Goal: Information Seeking & Learning: Learn about a topic

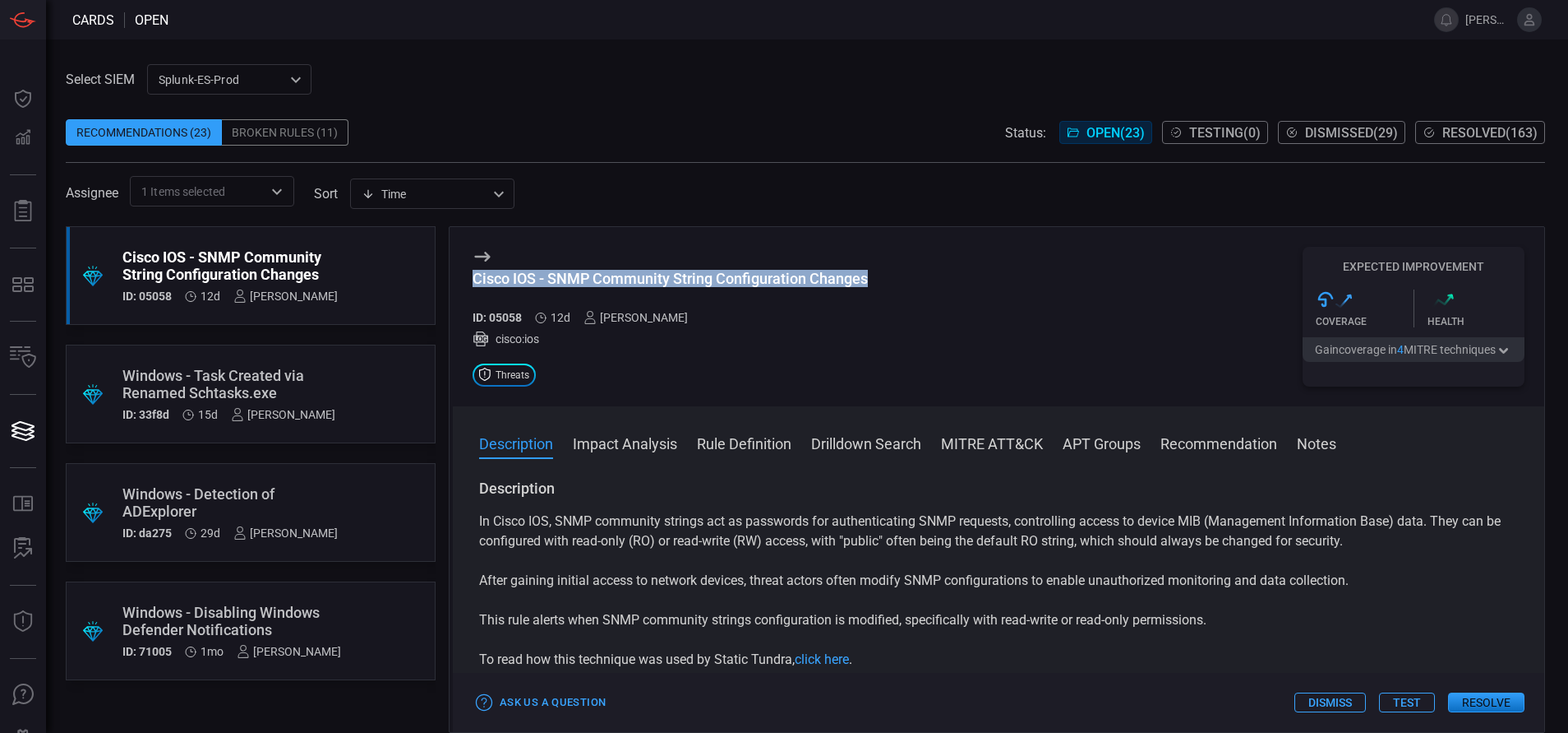
drag, startPoint x: 876, startPoint y: 278, endPoint x: 443, endPoint y: 280, distance: 433.0
click at [443, 280] on div ".suggested_cards_icon{fill:url(#suggested_cards_icon);} Cisco IOS - SNMP Commun…" at bounding box center [805, 480] width 1480 height 506
copy div "Cisco IOS - SNMP Community String Configuration Changes"
click at [1026, 443] on button "MITRE ATT&CK" at bounding box center [992, 442] width 102 height 20
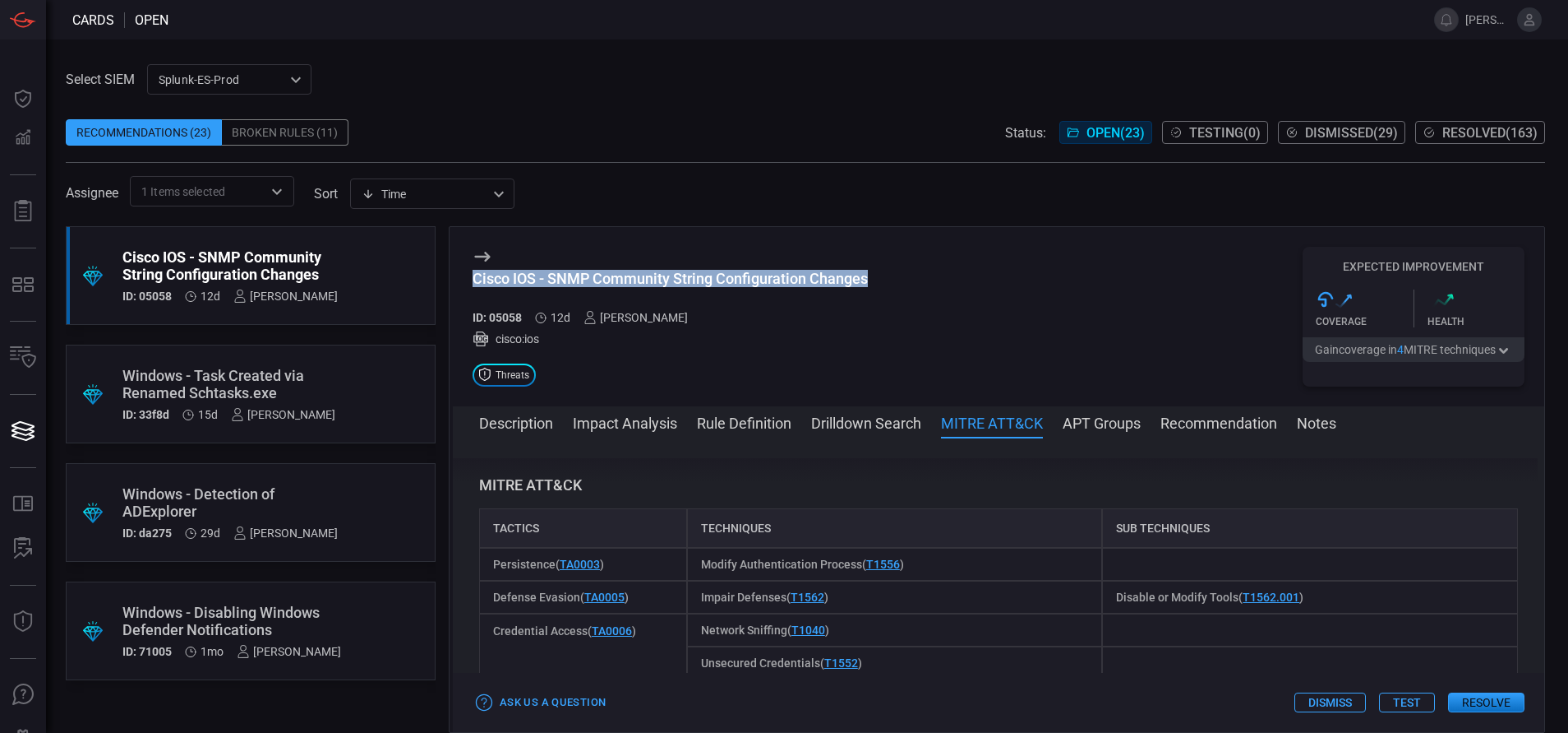
scroll to position [1281, 0]
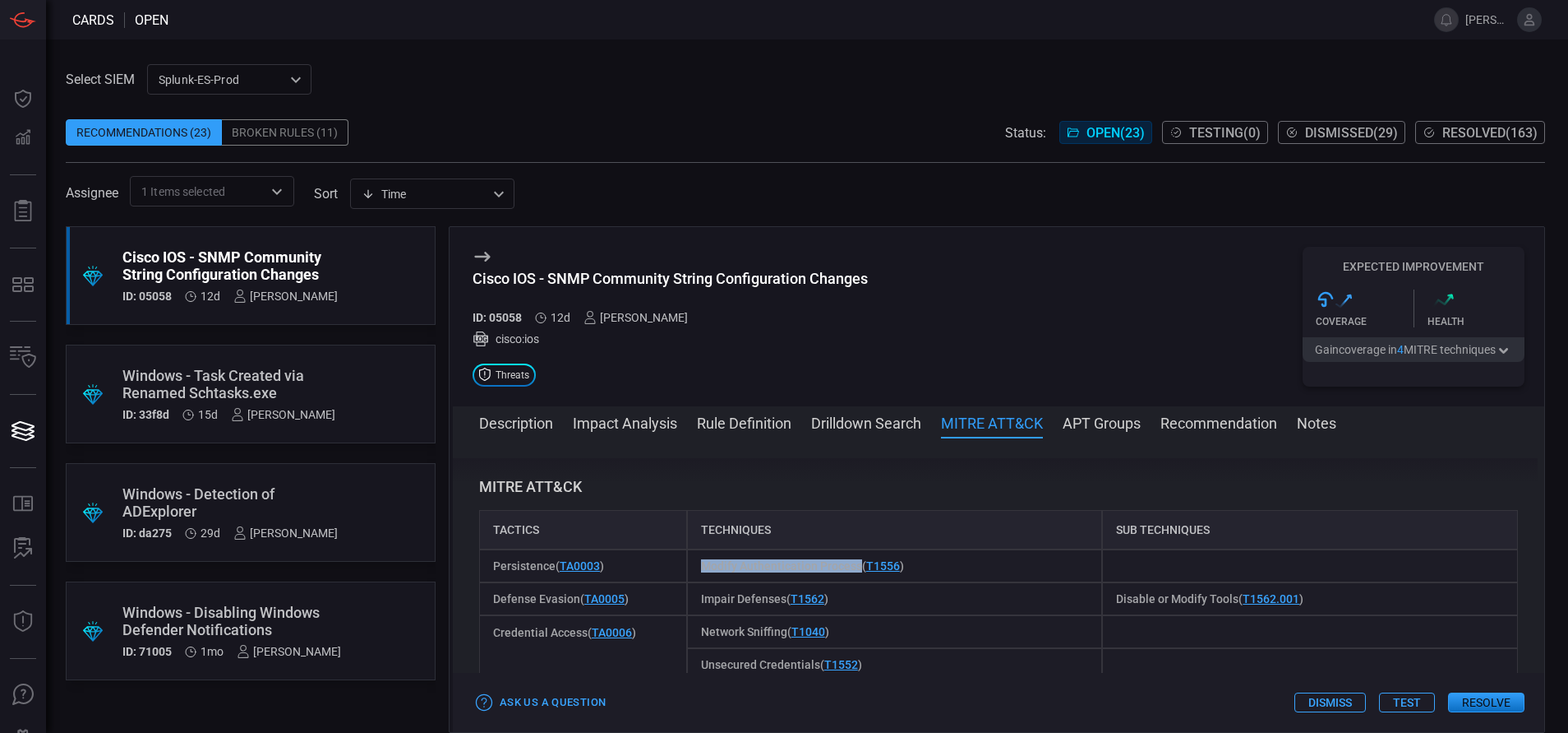
drag, startPoint x: 856, startPoint y: 526, endPoint x: 696, endPoint y: 530, distance: 160.0
click at [696, 549] on div "Modify Authentication Process ( T1556 )" at bounding box center [895, 566] width 416 height 33
copy span "Modify Authentication Process"
drag, startPoint x: 692, startPoint y: 556, endPoint x: 781, endPoint y: 560, distance: 89.1
click at [781, 582] on div "Impair Defenses ( T1562 )" at bounding box center [895, 598] width 416 height 33
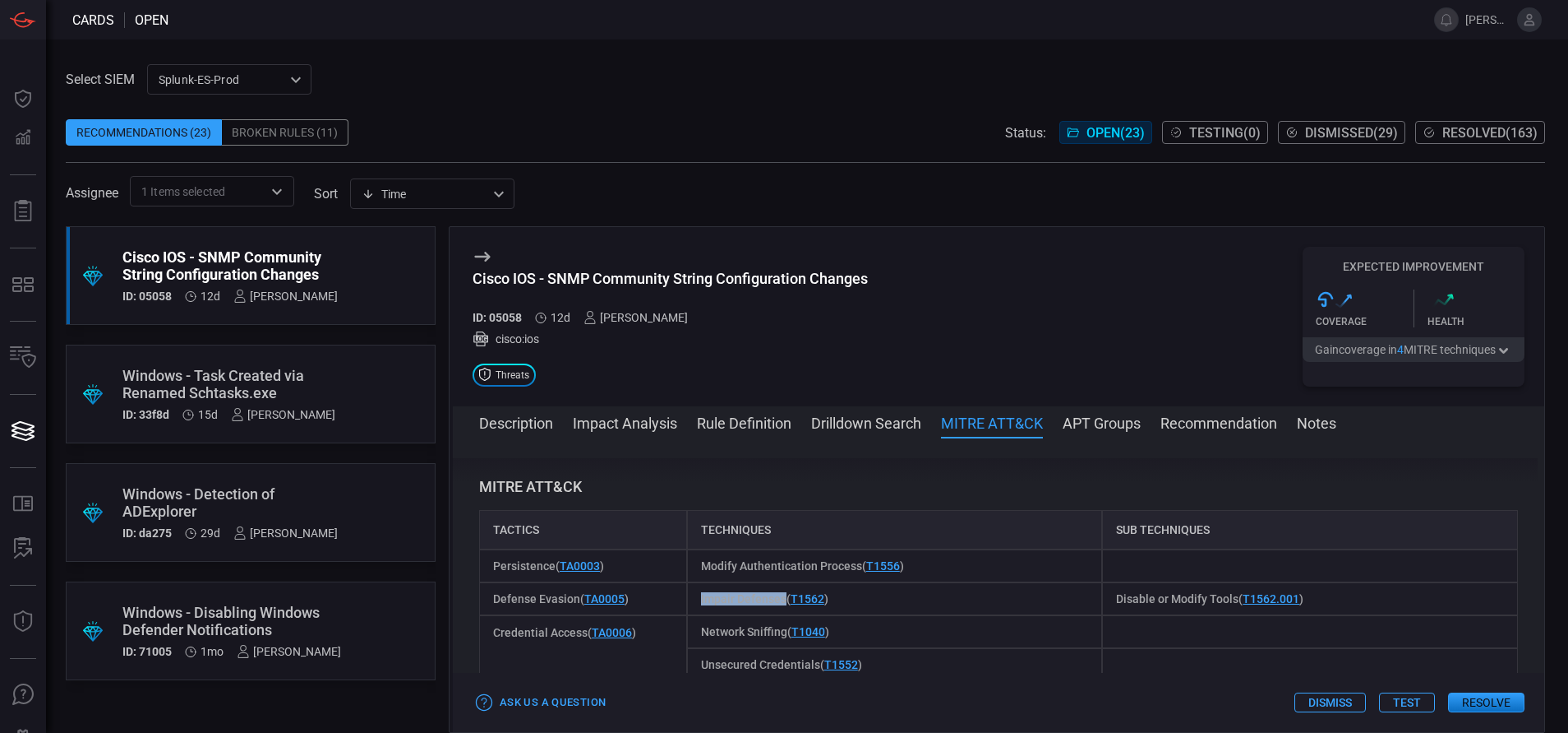
copy span "Impair Defenses"
drag, startPoint x: 1225, startPoint y: 562, endPoint x: 1093, endPoint y: 552, distance: 132.4
click at [1102, 582] on div "Disable or Modify Tools ( T1562.001 )" at bounding box center [1310, 598] width 416 height 33
copy span "Disable or Modify Tools"
drag, startPoint x: 694, startPoint y: 588, endPoint x: 784, endPoint y: 599, distance: 90.7
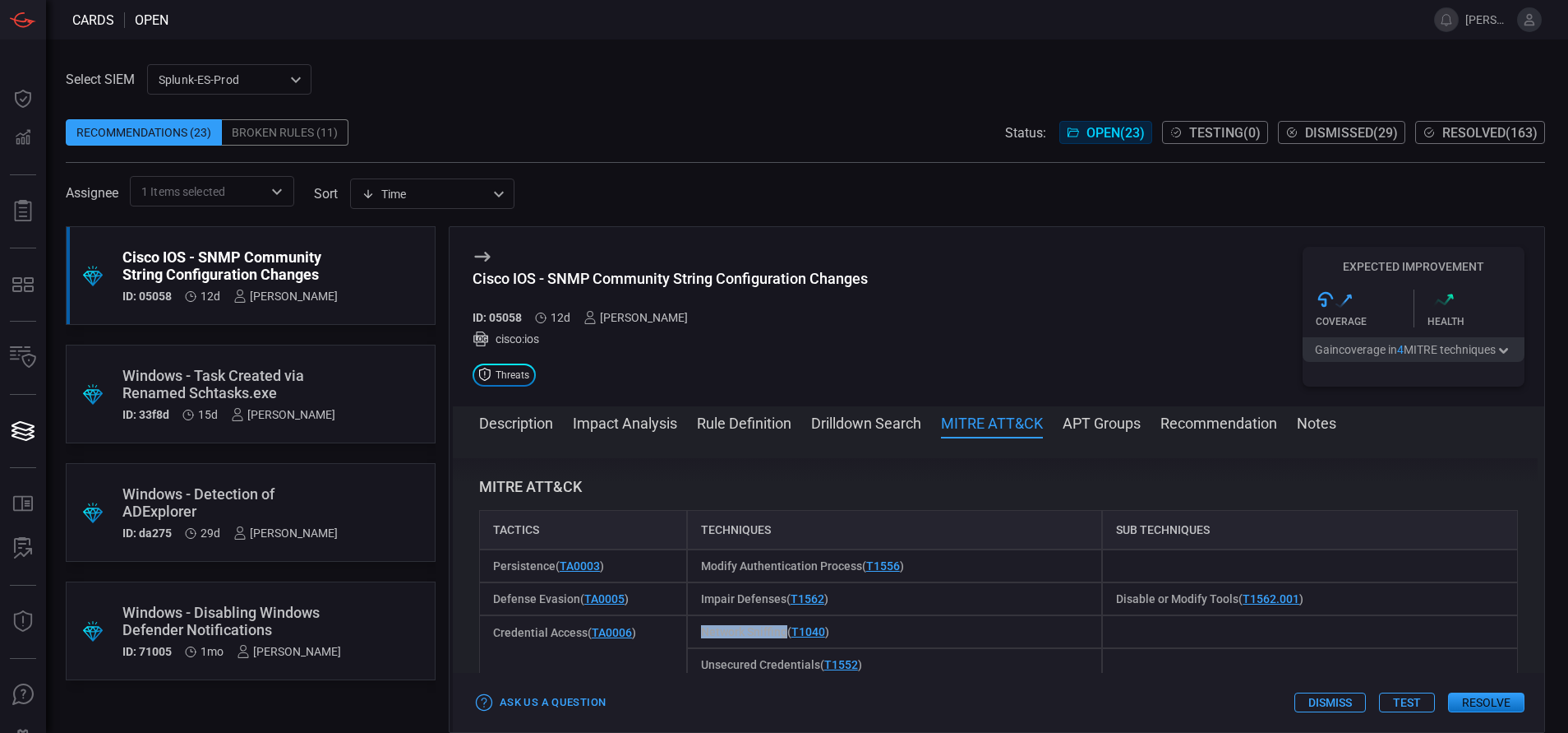
click at [784, 615] on div "Network Sniffing ( T1040 )" at bounding box center [895, 632] width 416 height 33
copy span "Network Sniffing"
drag, startPoint x: 698, startPoint y: 621, endPoint x: 814, endPoint y: 633, distance: 116.6
click at [814, 658] on span "Unsecured Credentials ( T1552 )" at bounding box center [781, 664] width 161 height 13
copy span "Unsecured Credentials"
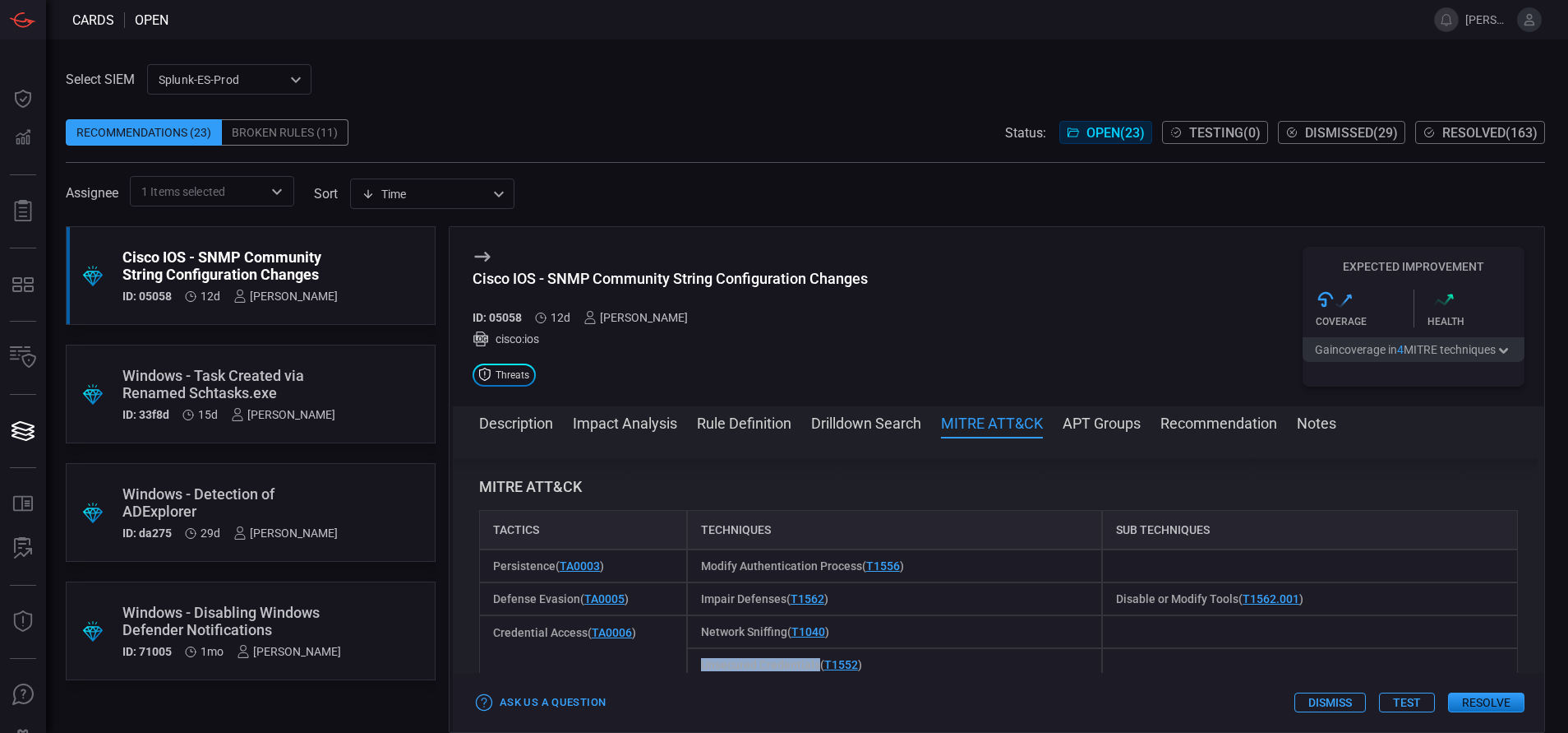
click at [530, 416] on button "Description" at bounding box center [516, 421] width 74 height 20
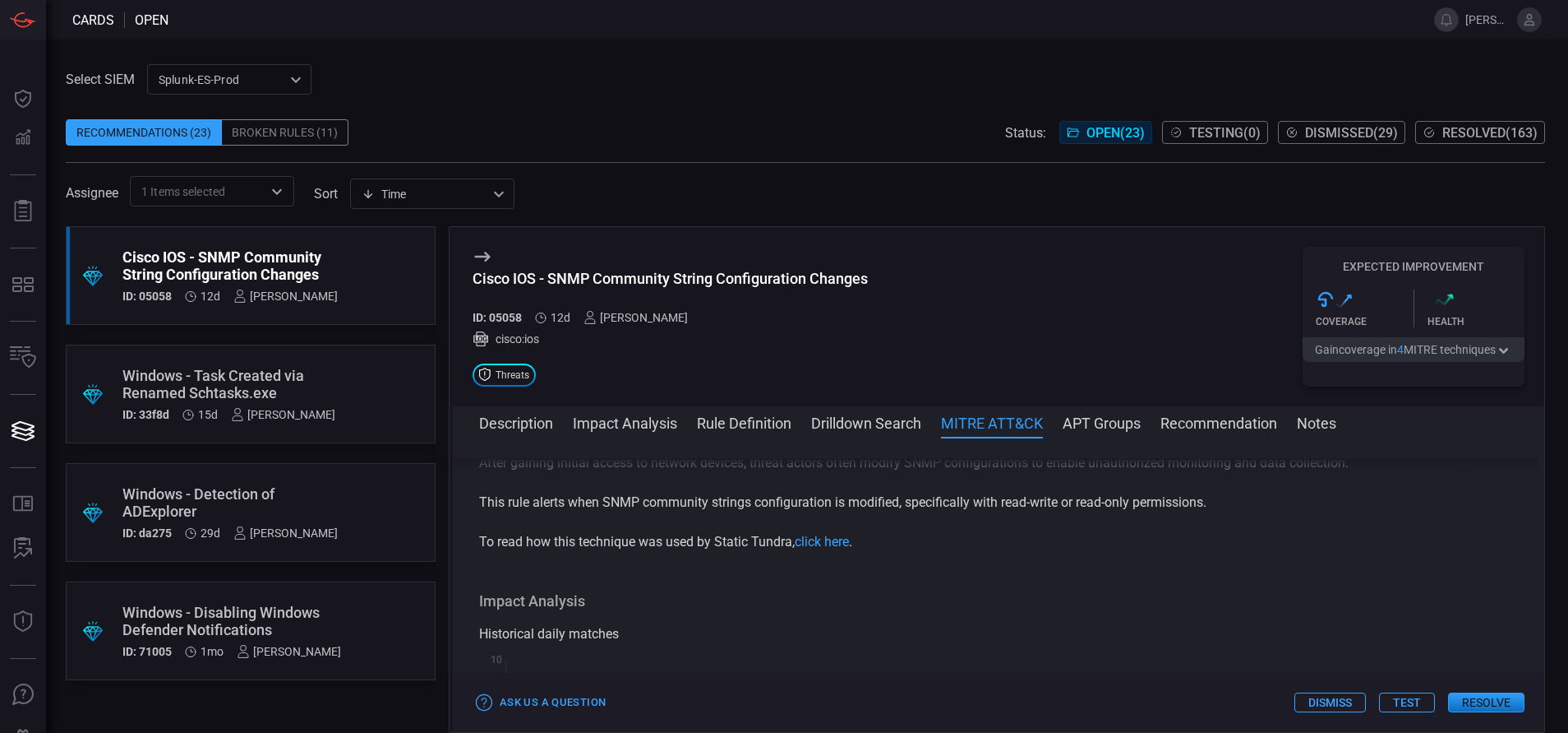
scroll to position [0, 0]
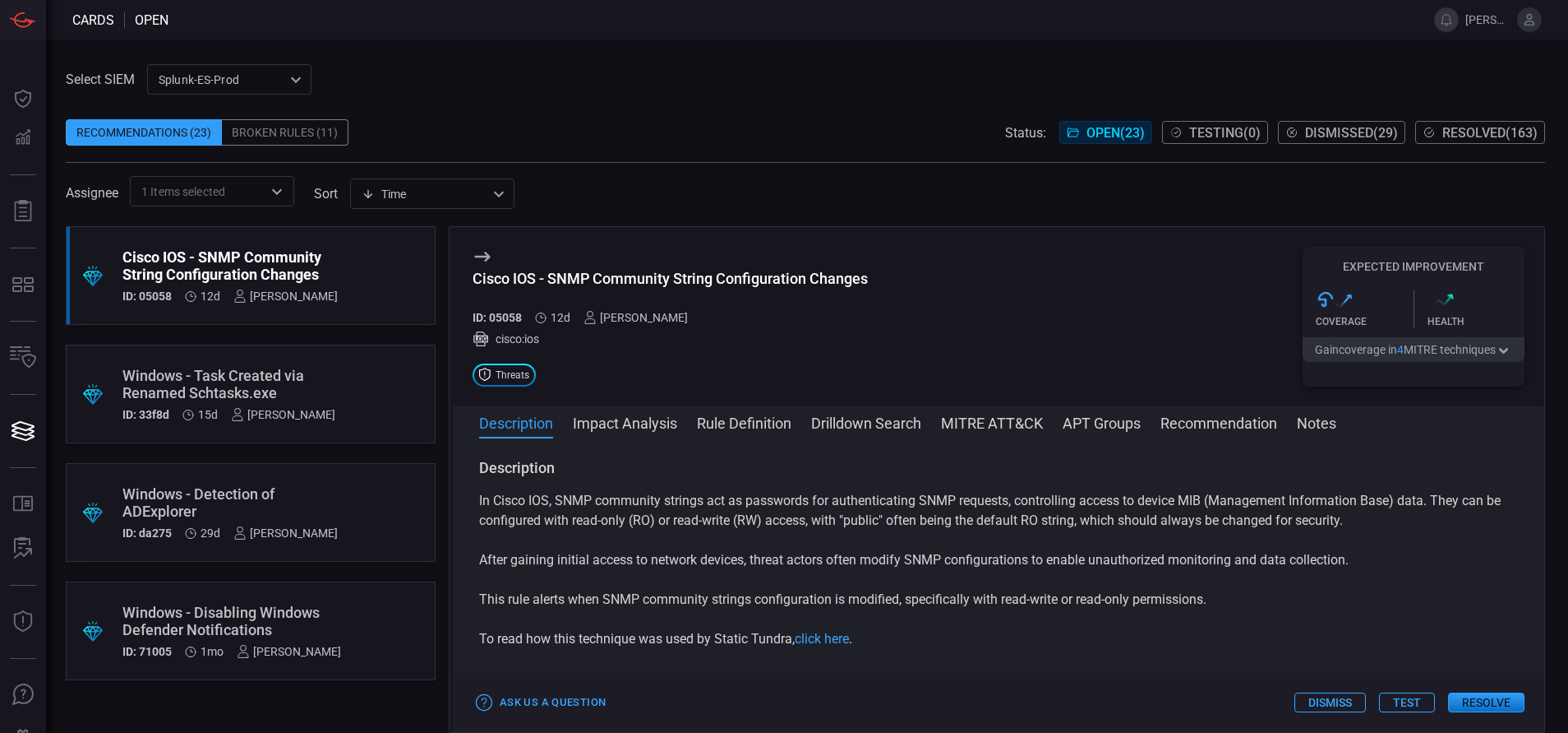
click at [526, 316] on div "ID: 05058 12d [PERSON_NAME]" at bounding box center [670, 317] width 395 height 13
click at [823, 639] on link "click here" at bounding box center [822, 639] width 54 height 15
click at [783, 428] on button "Rule Definition" at bounding box center [745, 421] width 94 height 20
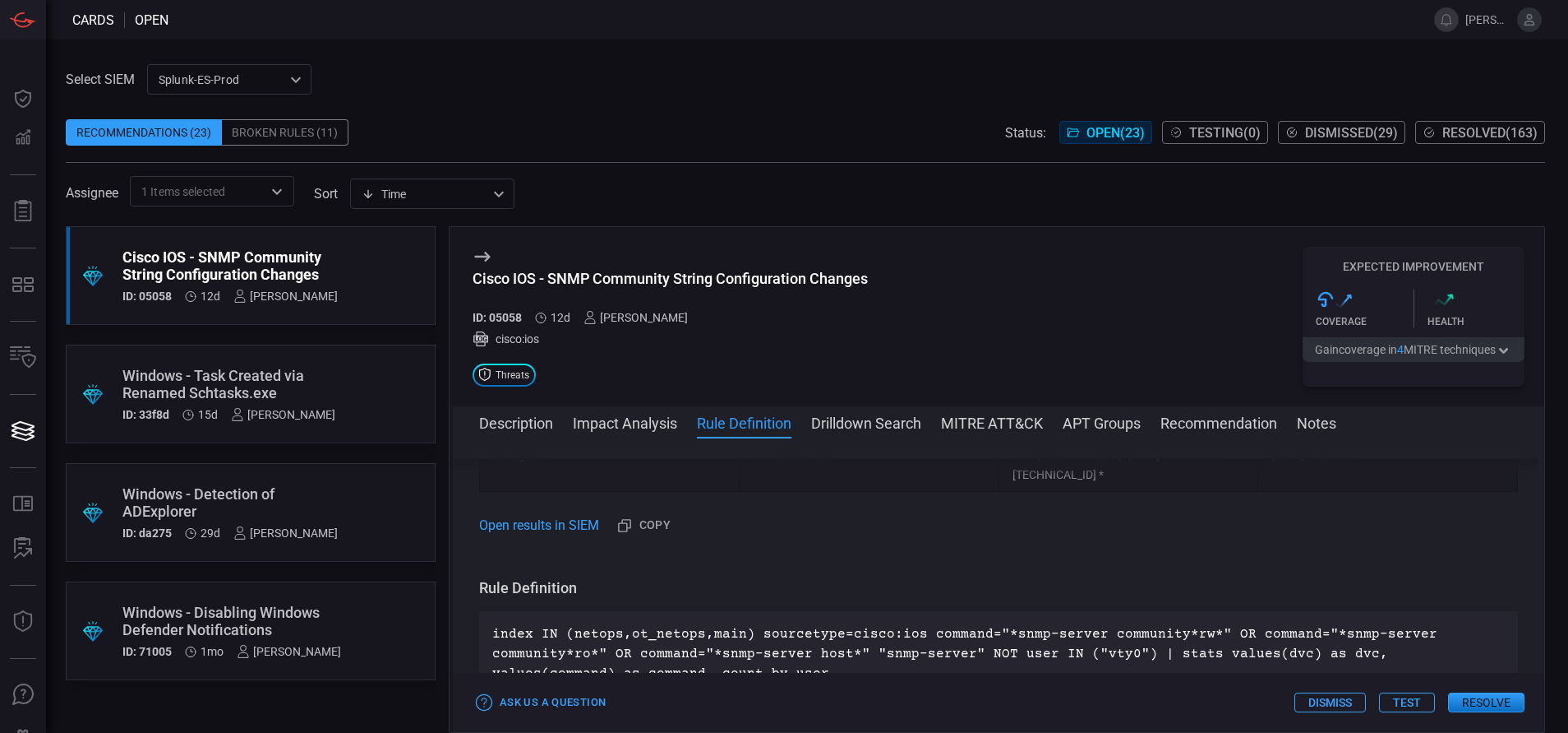
scroll to position [968, 0]
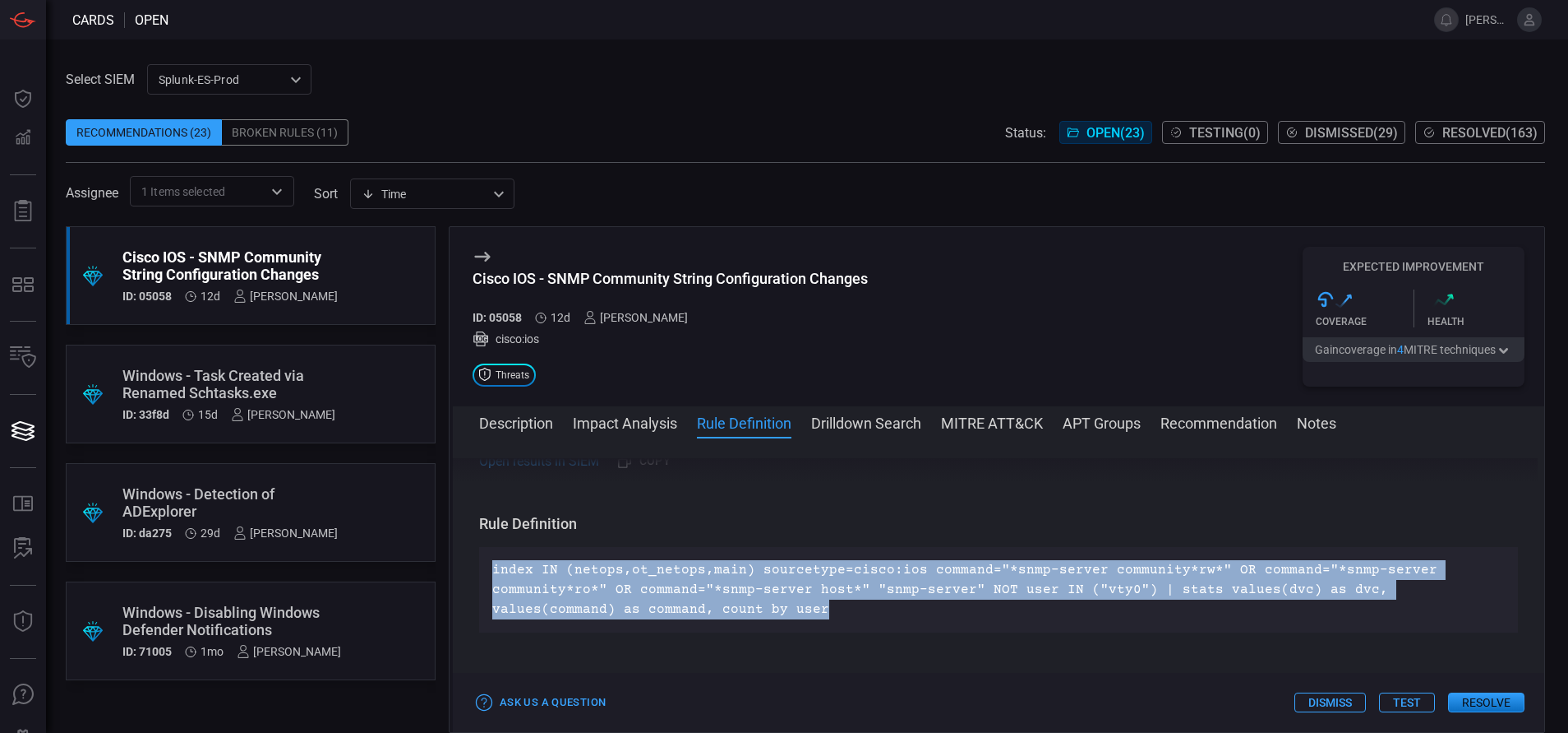
drag, startPoint x: 701, startPoint y: 577, endPoint x: 487, endPoint y: 536, distance: 217.9
click at [487, 547] on div "index IN (netops,ot_netops,main) sourcetype=cisco:ios command="*snmp-server com…" at bounding box center [998, 590] width 1039 height 86
copy p "index IN (netops,ot_netops,main) sourcetype=cisco:ios command="*snmp-server com…"
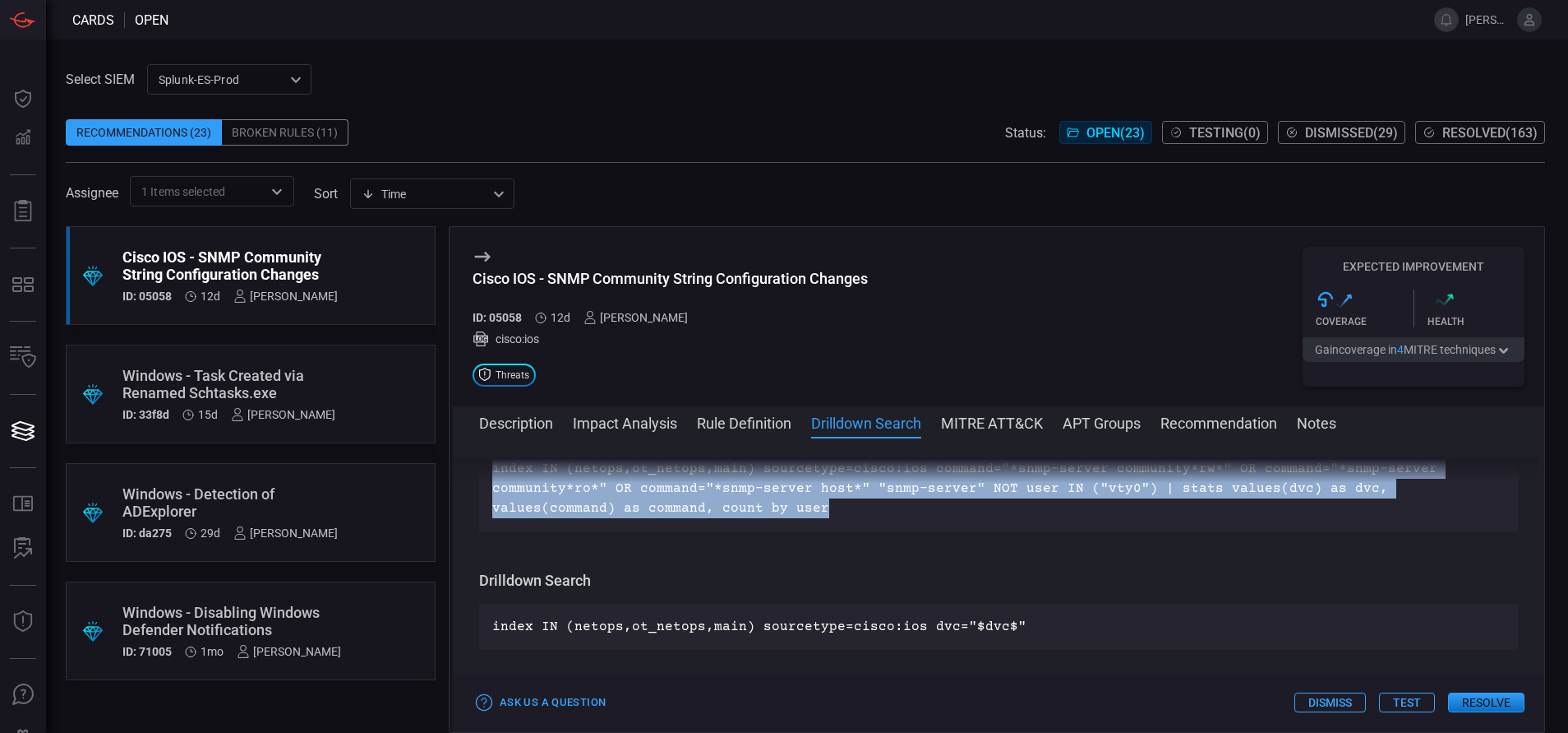
scroll to position [1076, 0]
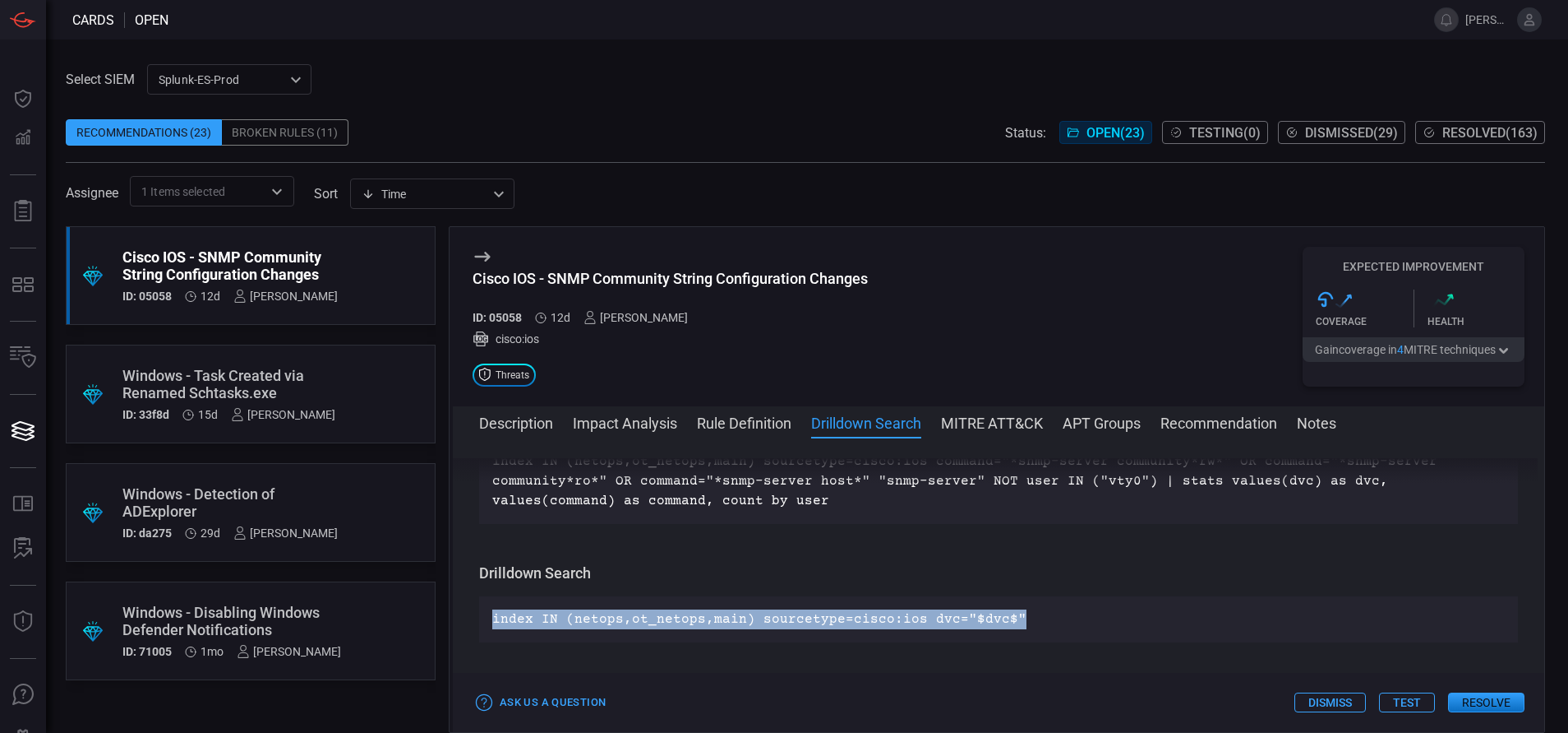
drag, startPoint x: 1020, startPoint y: 572, endPoint x: 480, endPoint y: 583, distance: 540.1
click at [480, 597] on div "index IN (netops,ot_netops,main) sourcetype=cisco:ios dvc="$dvc$"" at bounding box center [998, 620] width 1039 height 46
copy p "index IN (netops,ot_netops,main) sourcetype=cisco:ios dvc="$dvc$""
click at [480, 597] on div "index IN (netops,ot_netops,main) sourcetype=cisco:ios dvc="$dvc$"" at bounding box center [998, 620] width 1039 height 46
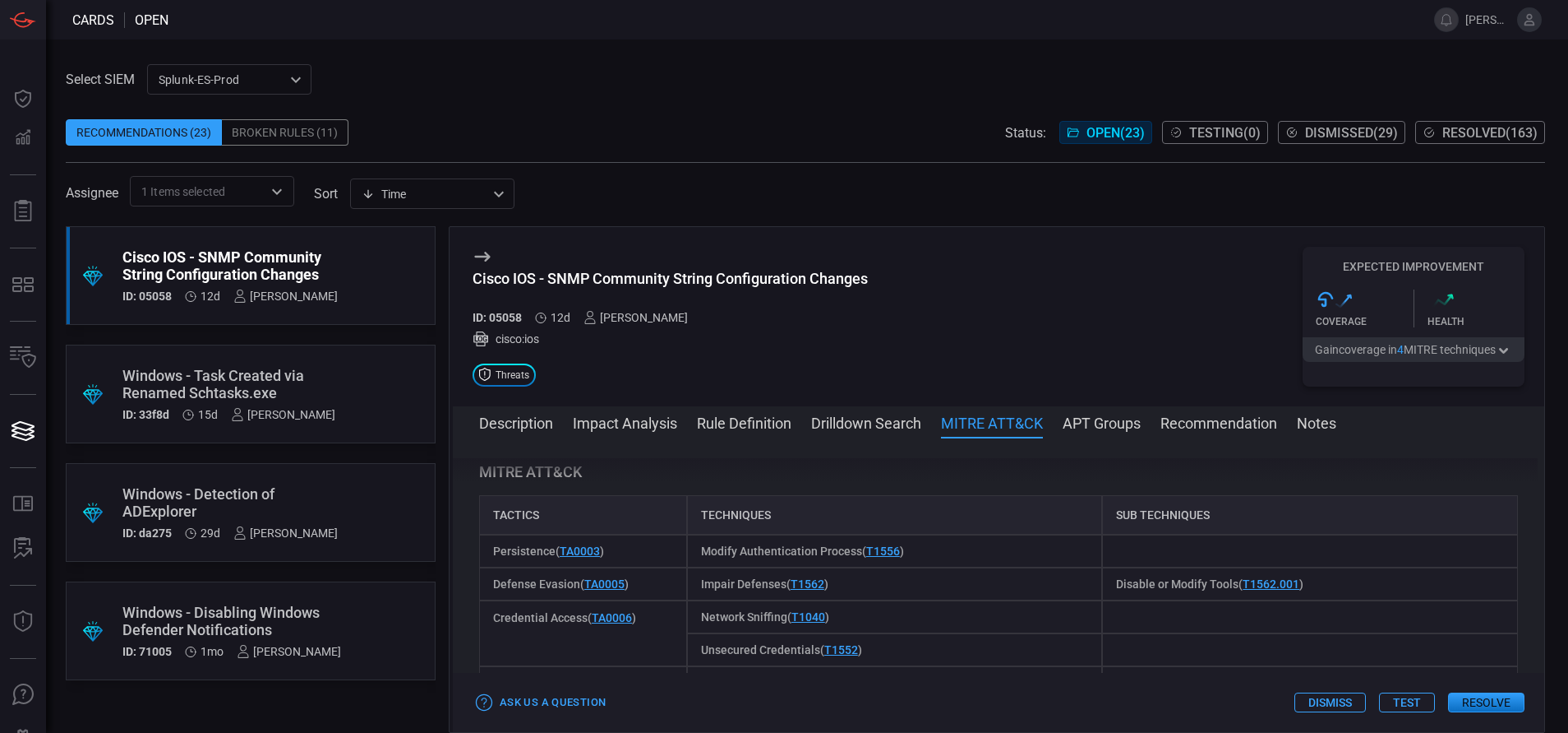
scroll to position [1295, 0]
